Goal: Use online tool/utility: Utilize a website feature to perform a specific function

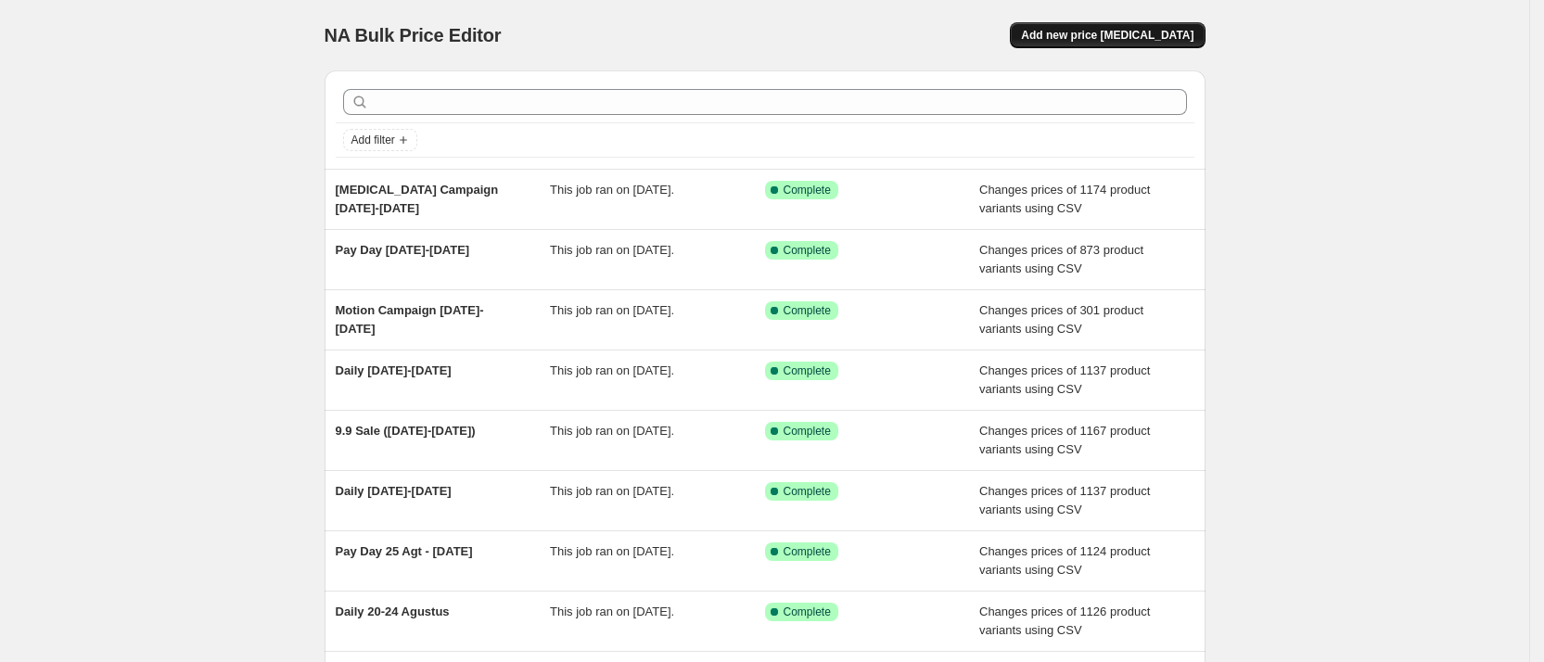
click at [1105, 26] on button "Add new price [MEDICAL_DATA]" at bounding box center [1107, 35] width 195 height 26
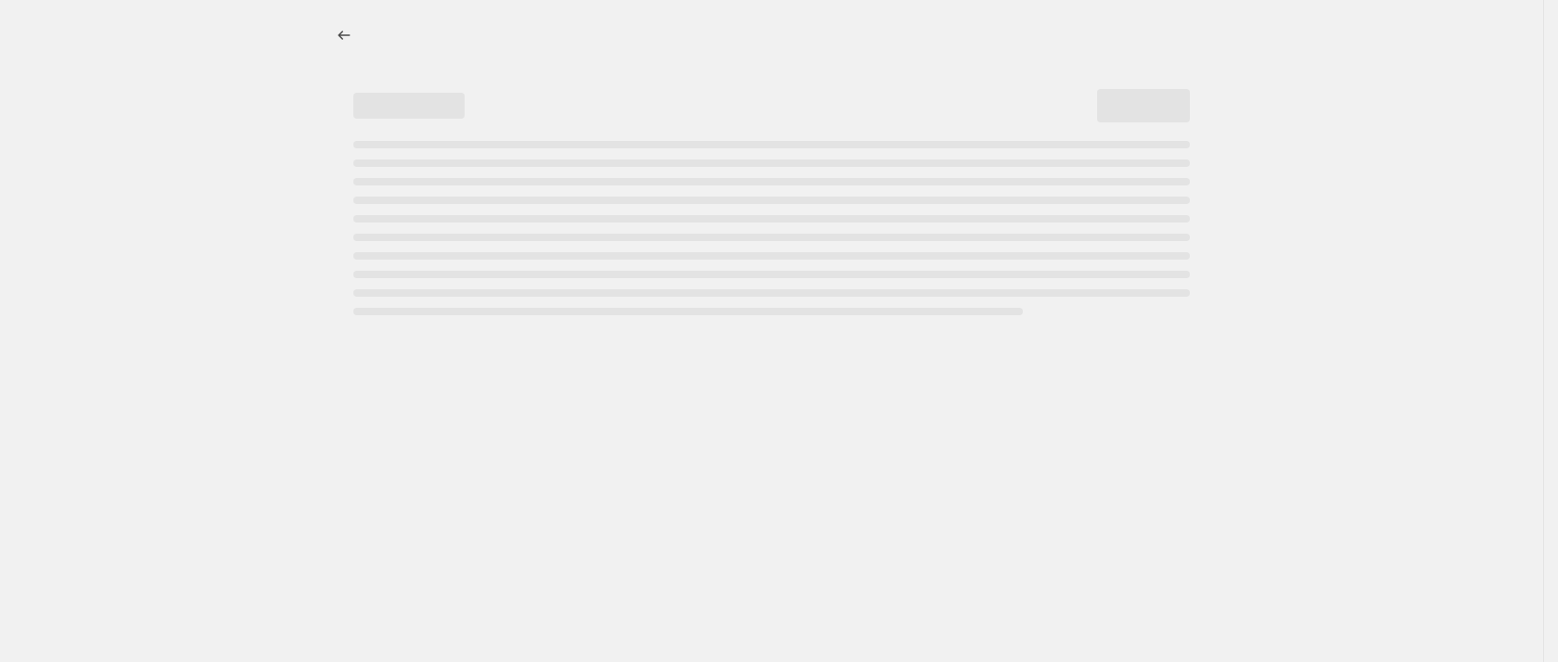
select select "percentage"
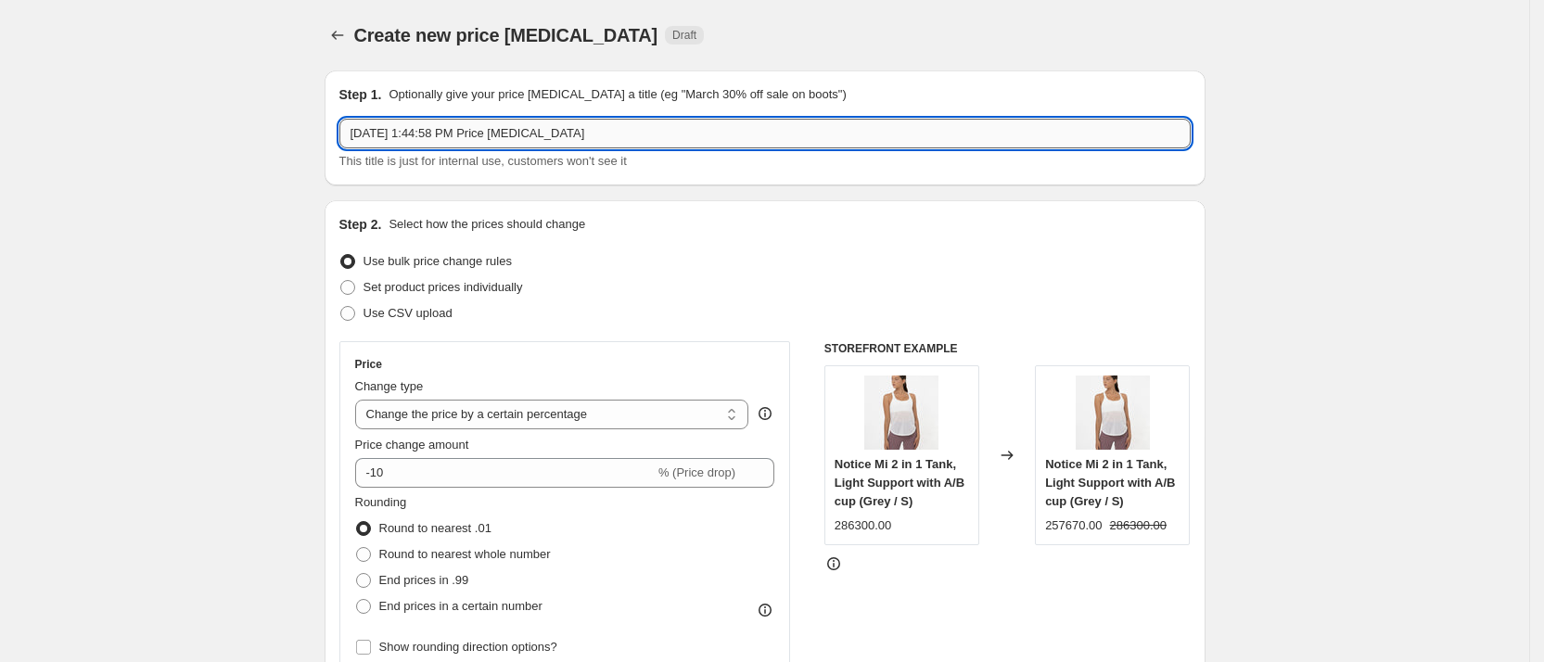
click at [427, 136] on input "[DATE] 1:44:58 PM Price [MEDICAL_DATA]" at bounding box center [765, 134] width 852 height 30
type input "Daily 7-9 Oktober"
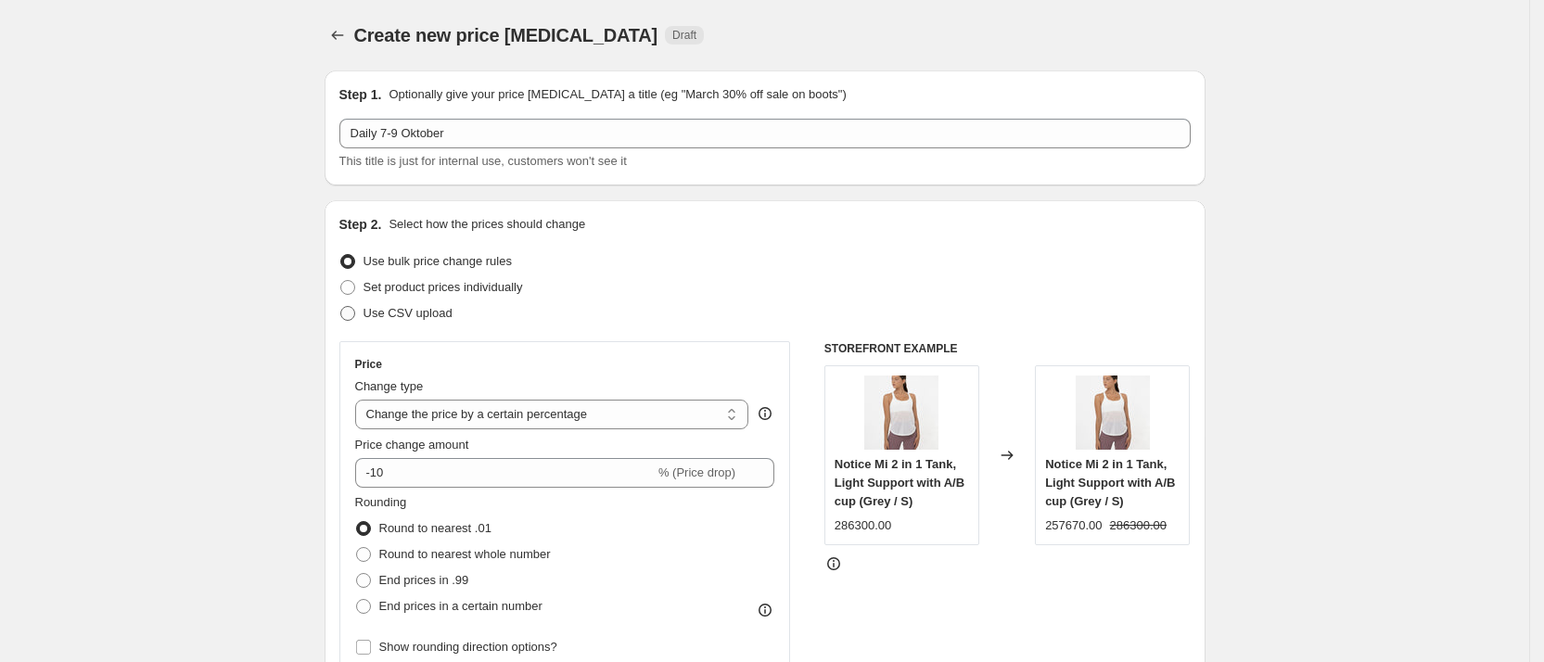
click at [420, 304] on span "Use CSV upload" at bounding box center [408, 313] width 89 height 19
click at [341, 306] on input "Use CSV upload" at bounding box center [340, 306] width 1 height 1
radio input "true"
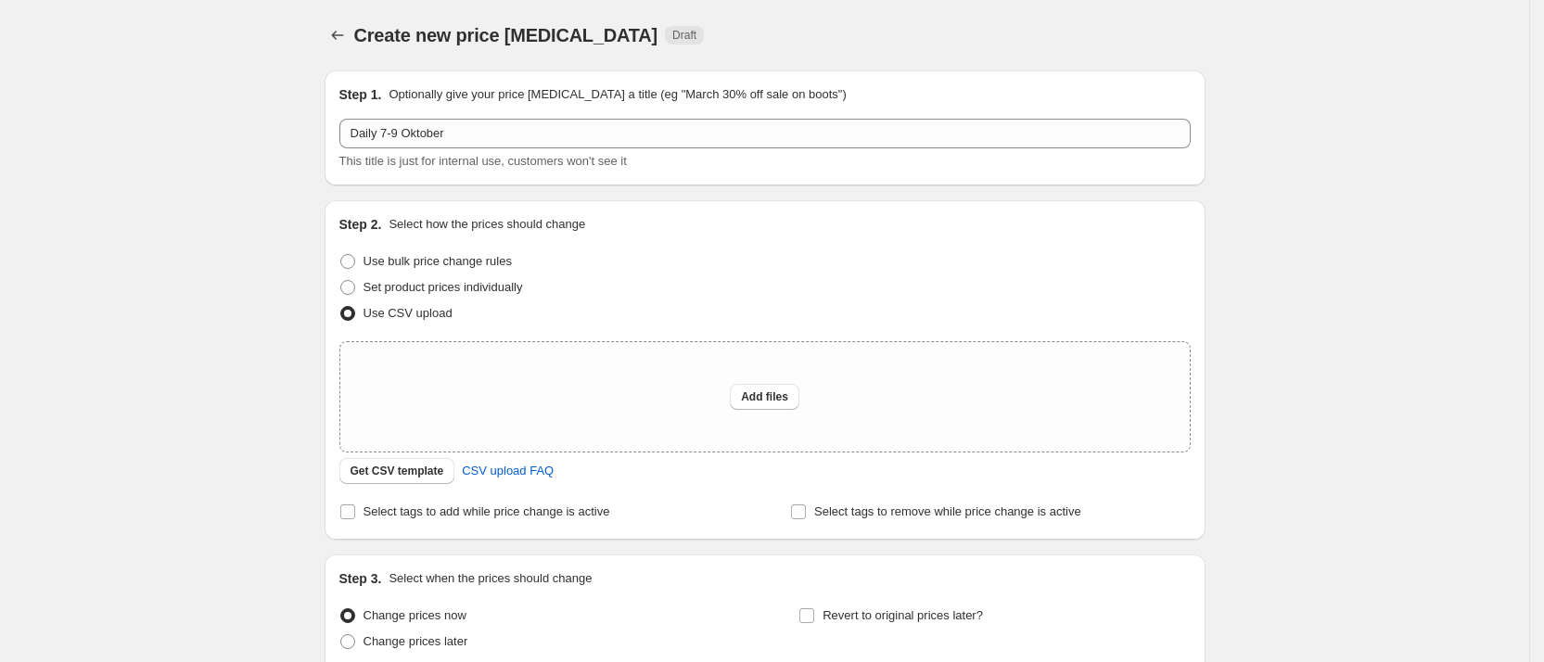
scroll to position [165, 0]
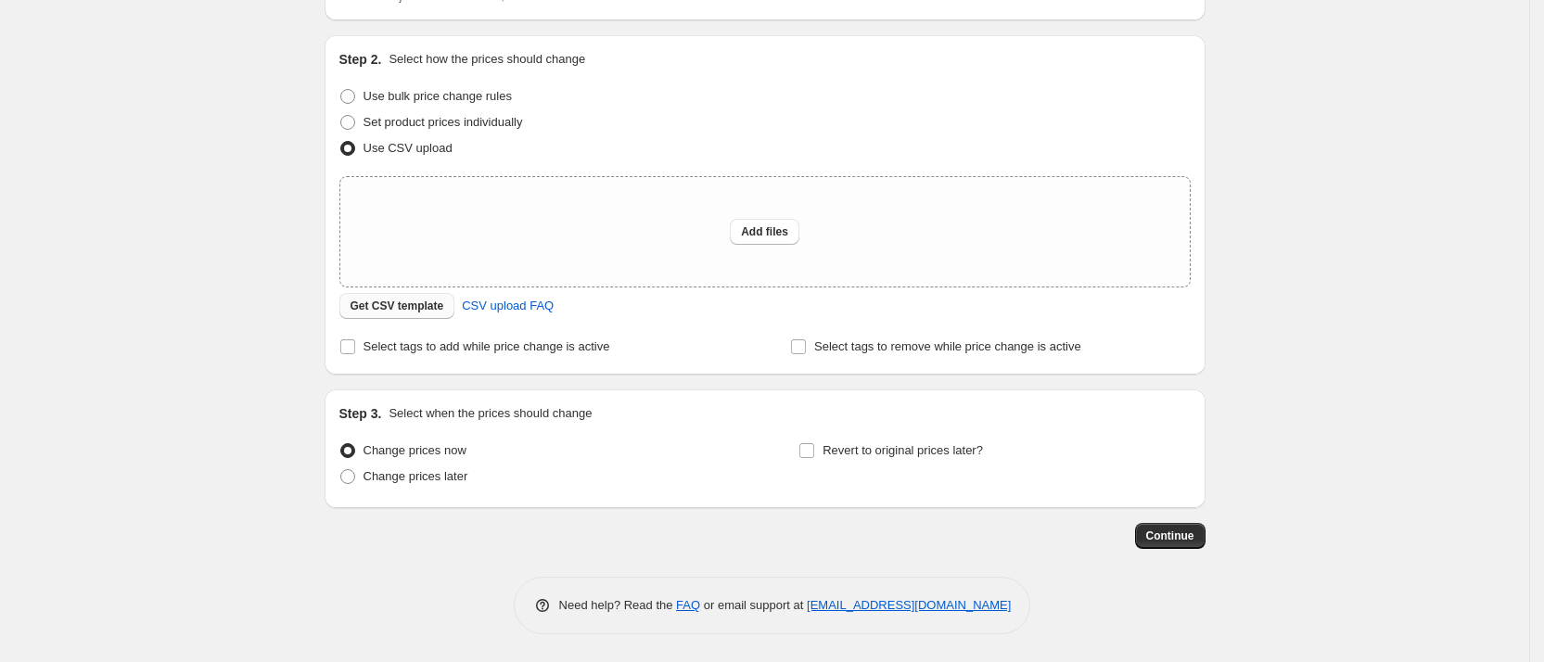
click at [411, 314] on button "Get CSV template" at bounding box center [397, 306] width 116 height 26
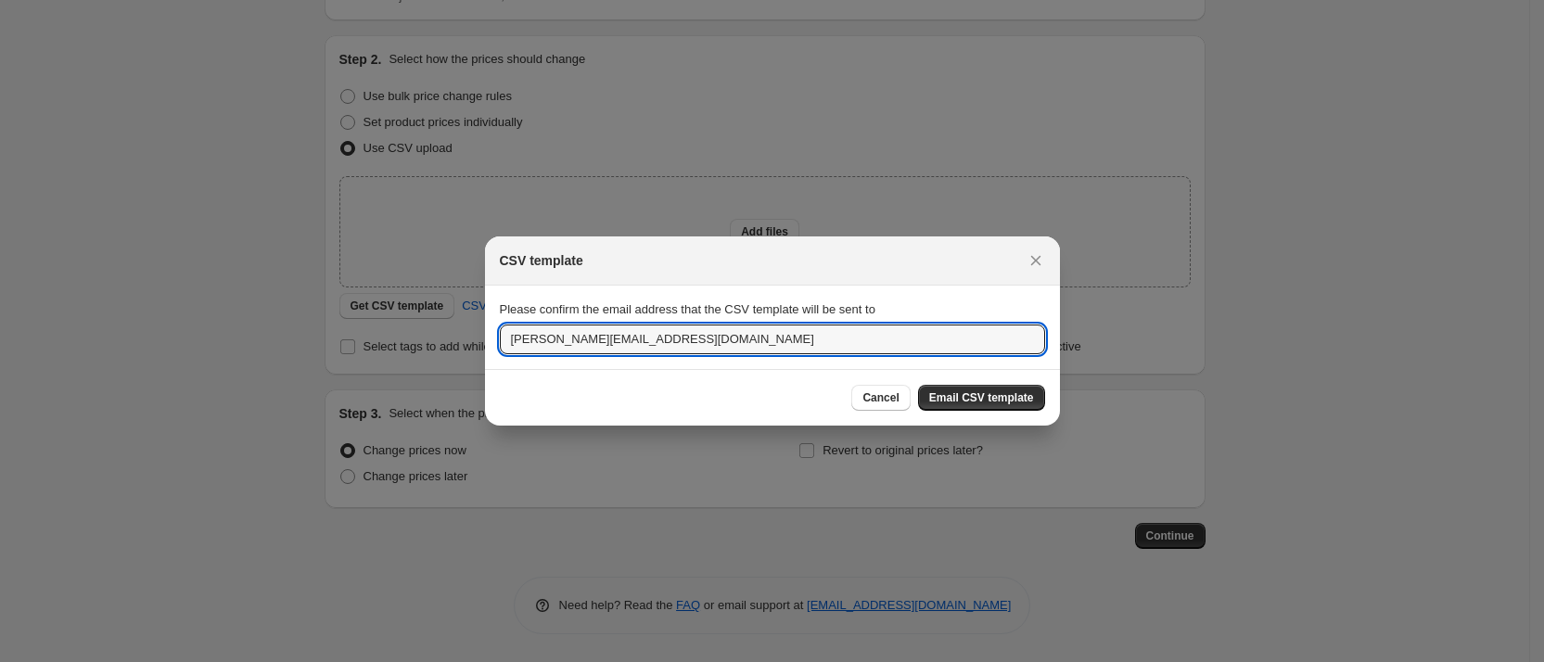
drag, startPoint x: 532, startPoint y: 347, endPoint x: 435, endPoint y: 344, distance: 96.5
click at [435, 661] on div "CSV template Please confirm the email address that the CSV template will be sen…" at bounding box center [772, 662] width 1544 height 0
type input "[EMAIL_ADDRESS][DOMAIN_NAME]"
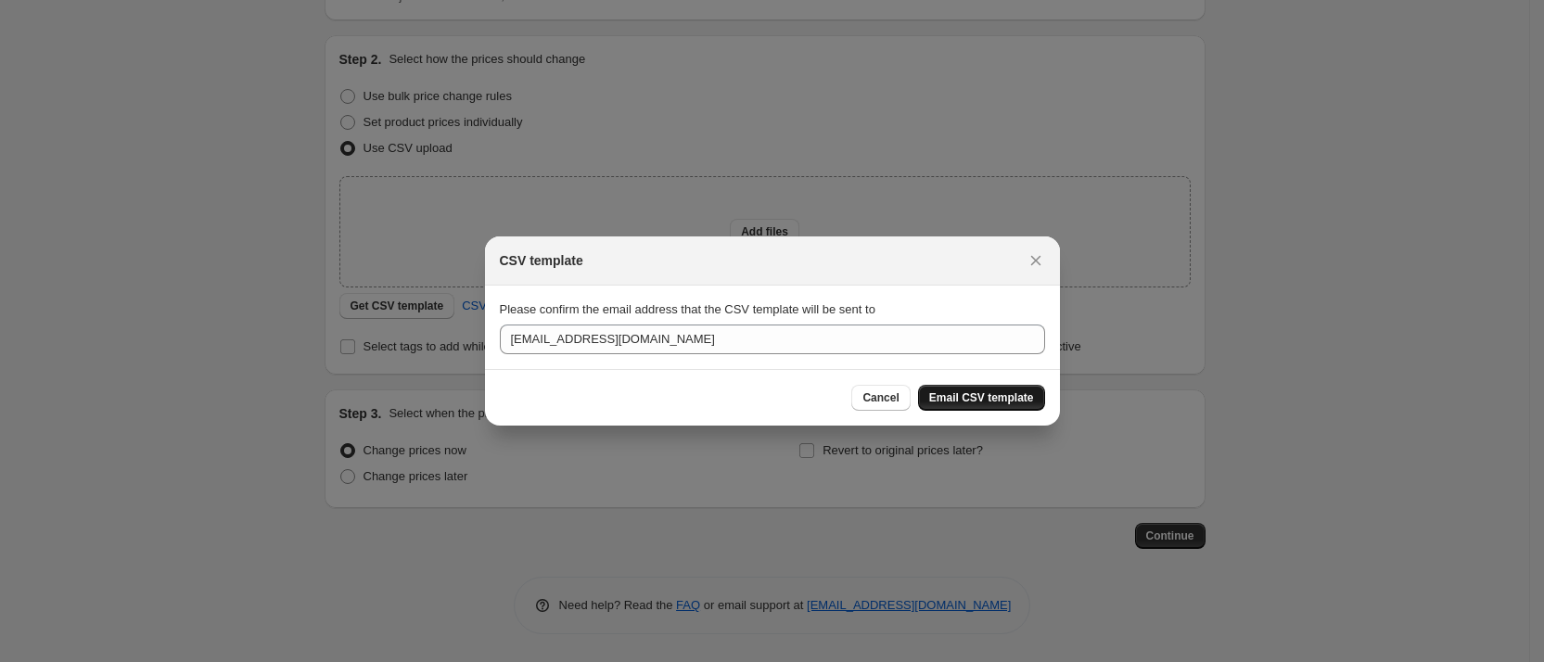
click at [942, 404] on span "Email CSV template" at bounding box center [981, 398] width 105 height 15
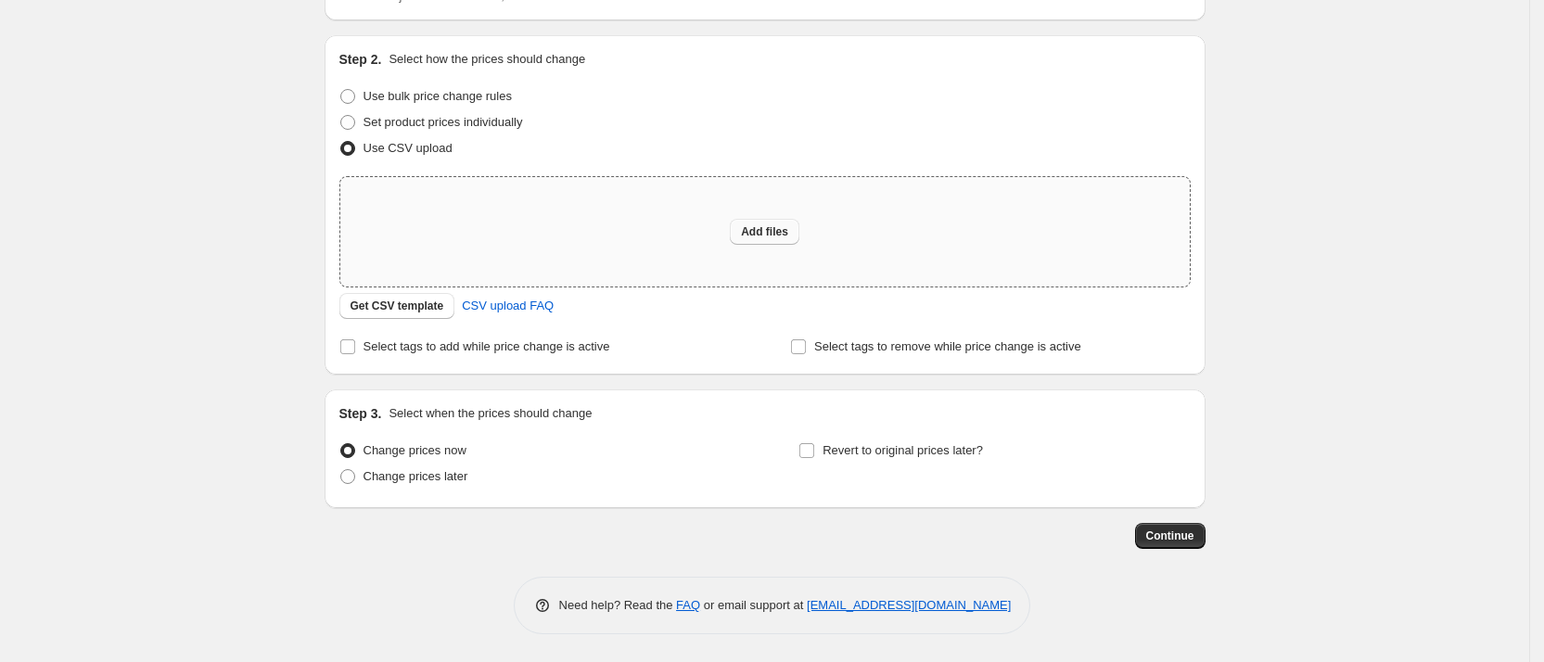
click at [761, 224] on span "Add files" at bounding box center [764, 231] width 47 height 15
type input "C:\fakepath\New Web Price (2).csv"
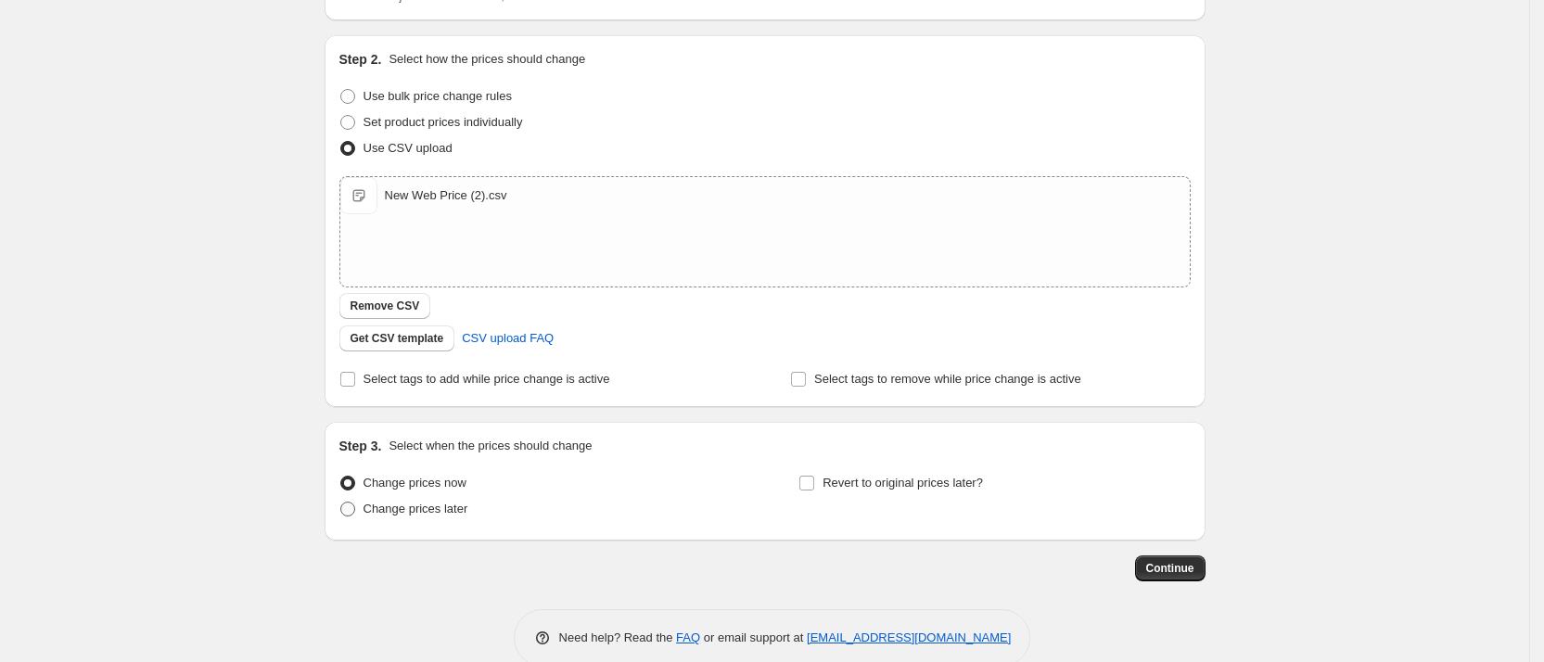
click at [449, 500] on span "Change prices later" at bounding box center [416, 509] width 105 height 19
click at [341, 502] on input "Change prices later" at bounding box center [340, 502] width 1 height 1
radio input "true"
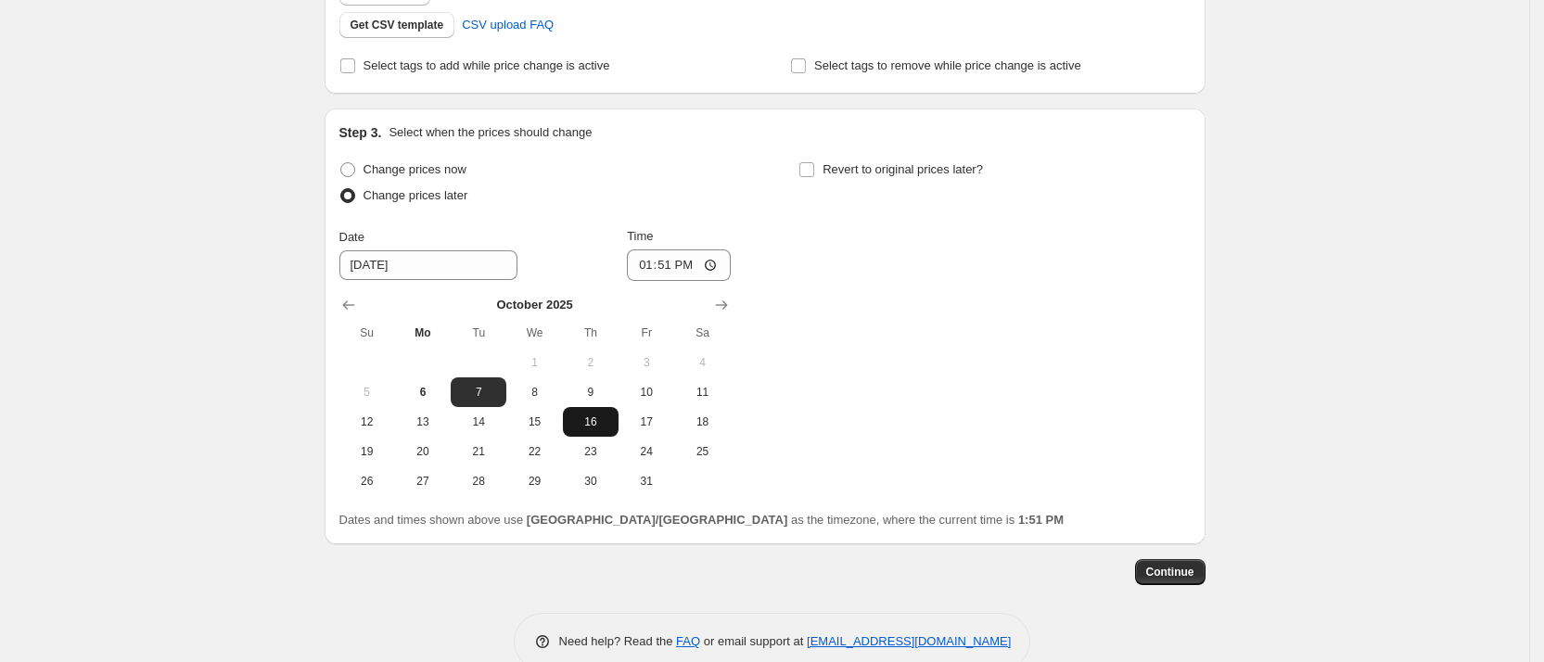
scroll to position [480, 0]
click at [687, 258] on input "13:51" at bounding box center [679, 265] width 104 height 32
click at [721, 265] on input "13:51" at bounding box center [679, 265] width 104 height 32
type input "00:00"
click at [847, 442] on div "Change prices now Change prices later Date [DATE] Time 00:00 [DATE] Su Mo Tu We…" at bounding box center [765, 325] width 852 height 339
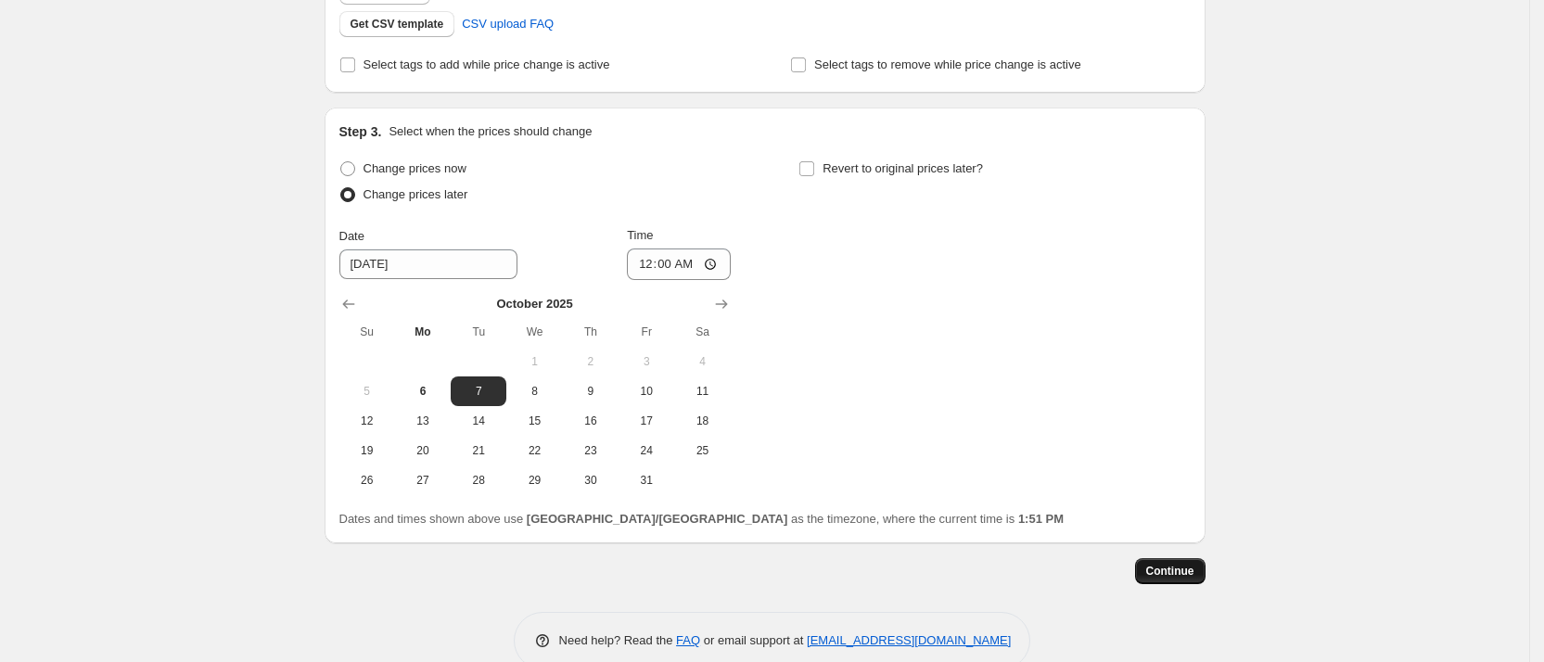
click at [1174, 570] on span "Continue" at bounding box center [1170, 571] width 48 height 15
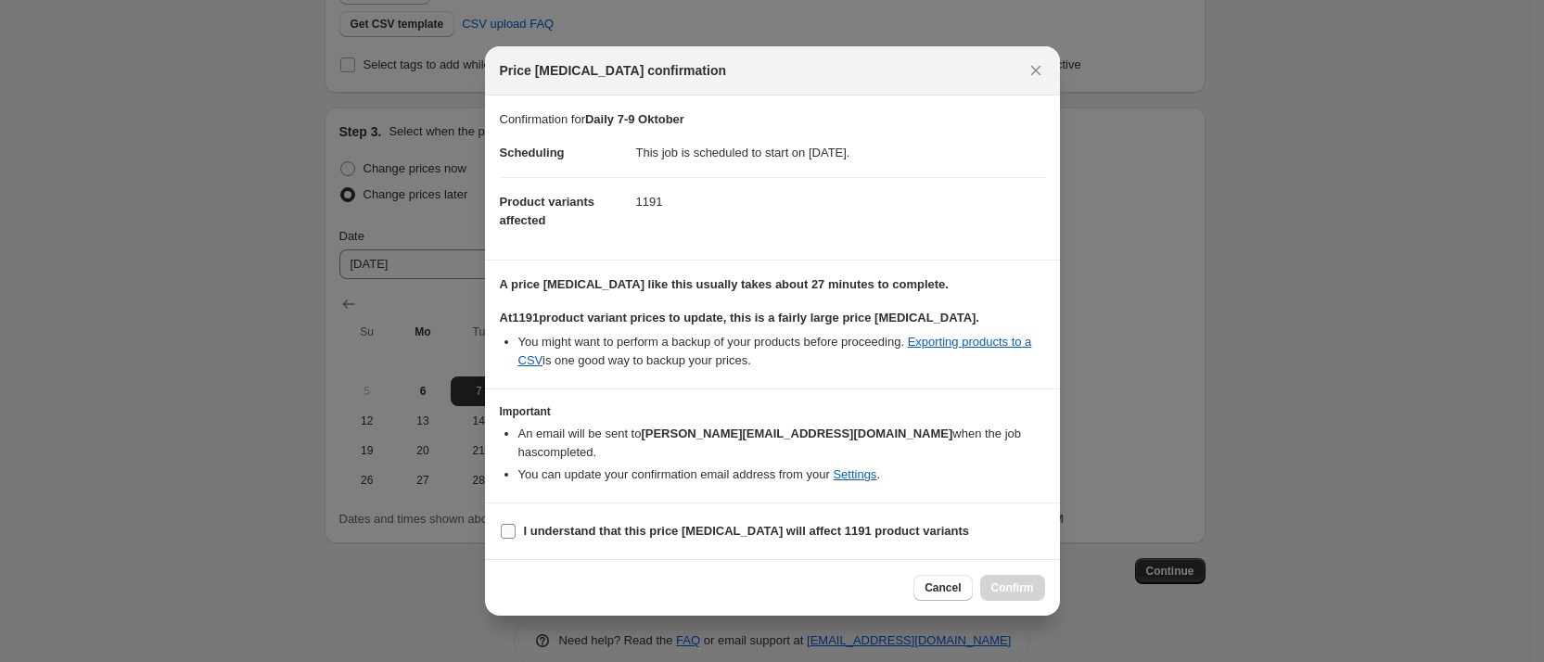
click at [509, 524] on input "I understand that this price [MEDICAL_DATA] will affect 1191 product variants" at bounding box center [508, 531] width 15 height 15
checkbox input "true"
click at [1027, 591] on button "Confirm" at bounding box center [1012, 588] width 65 height 26
